Goal: Task Accomplishment & Management: Manage account settings

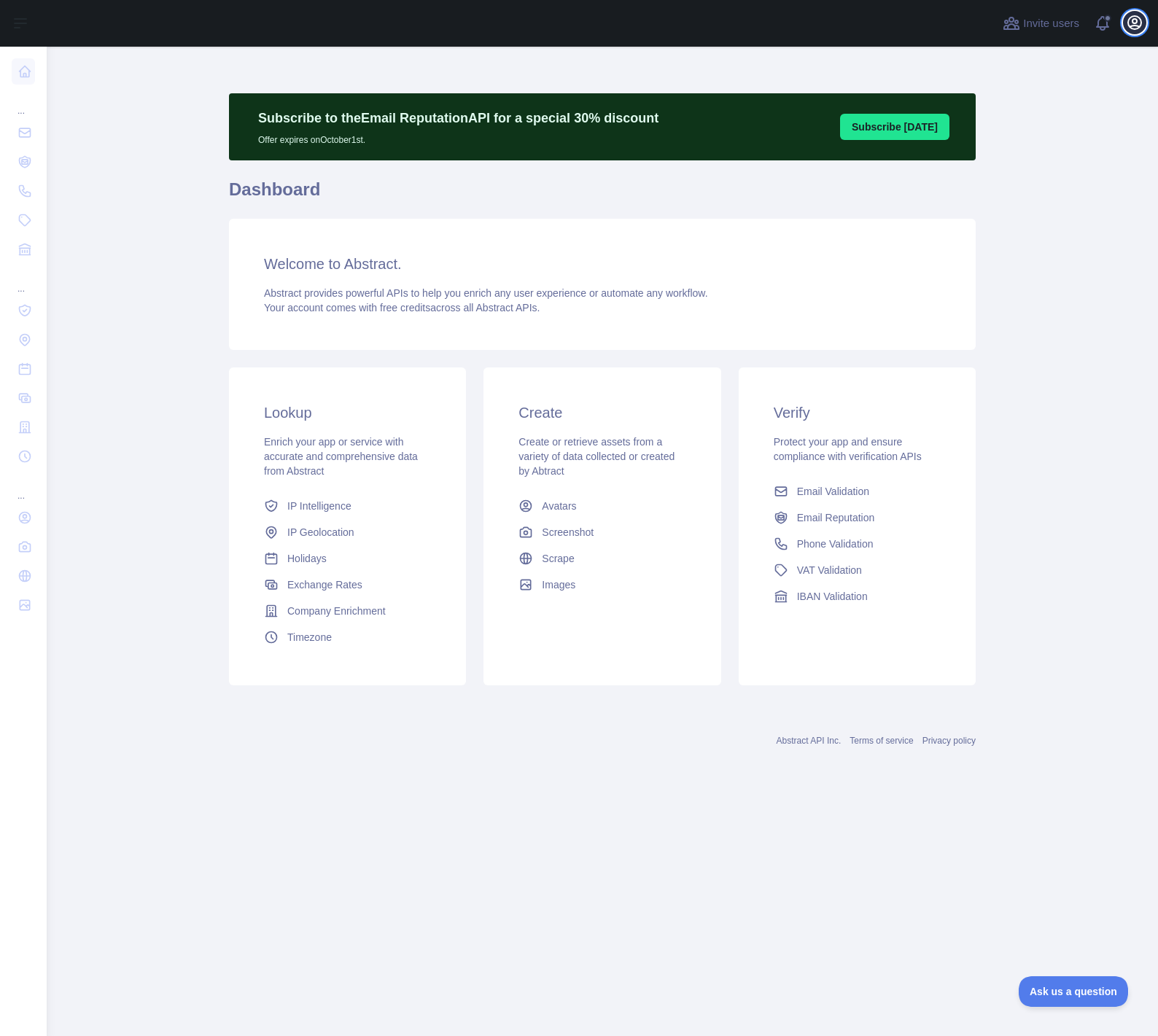
click at [1134, 28] on icon "button" at bounding box center [1134, 22] width 18 height 18
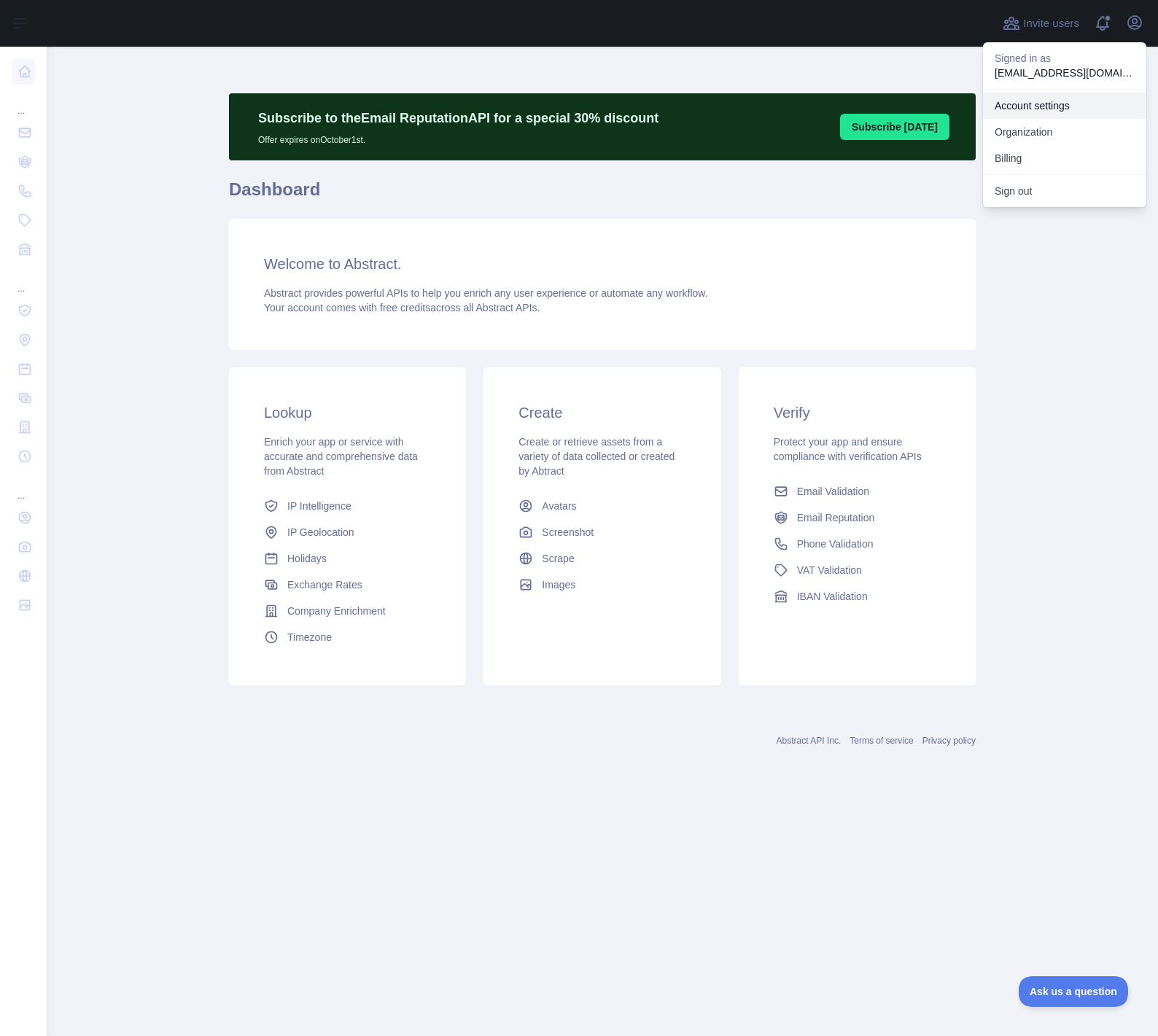
click at [1057, 108] on link "Account settings" at bounding box center [1064, 105] width 163 height 26
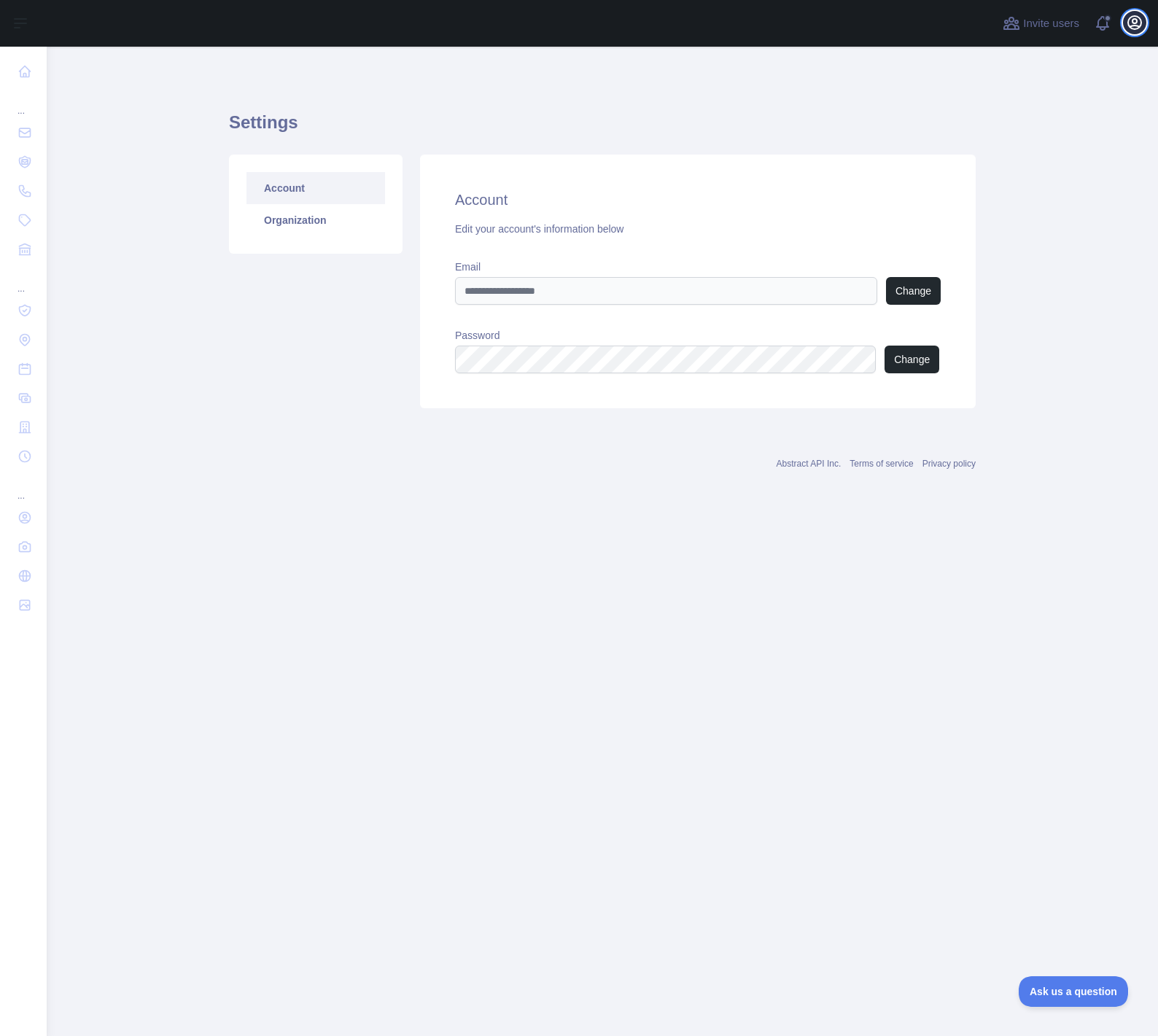
click at [1140, 20] on icon "button" at bounding box center [1134, 22] width 13 height 13
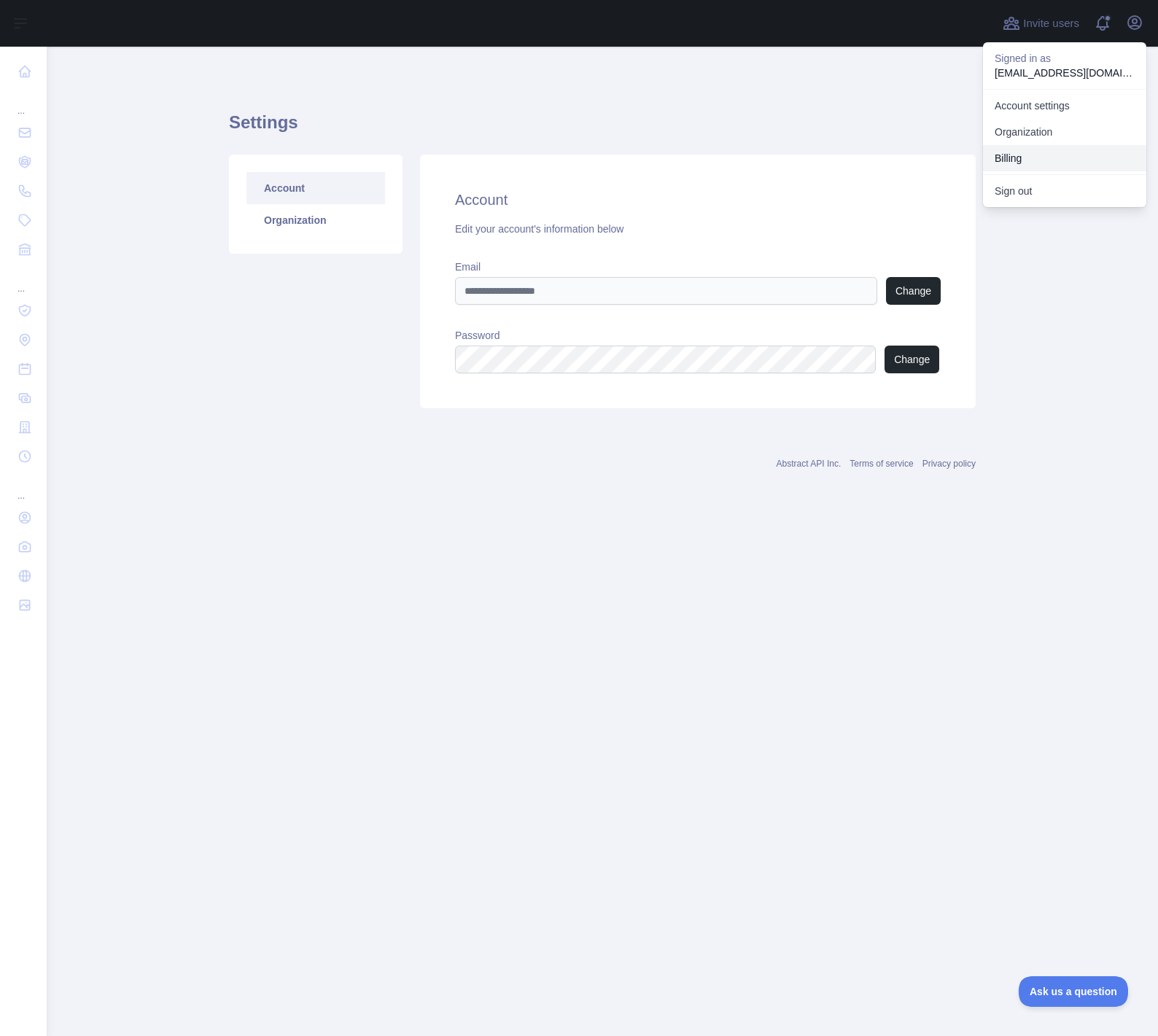
click at [1040, 153] on button "Billing" at bounding box center [1064, 158] width 163 height 26
